Goal: Find specific page/section: Find specific page/section

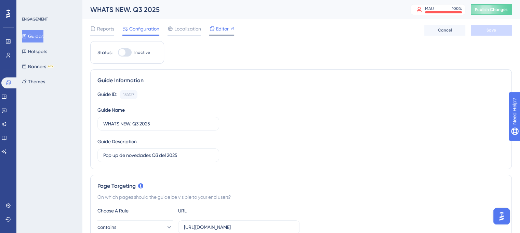
click at [211, 25] on div at bounding box center [211, 29] width 5 height 8
click at [222, 28] on span "Editor" at bounding box center [222, 29] width 13 height 8
